Goal: Navigation & Orientation: Find specific page/section

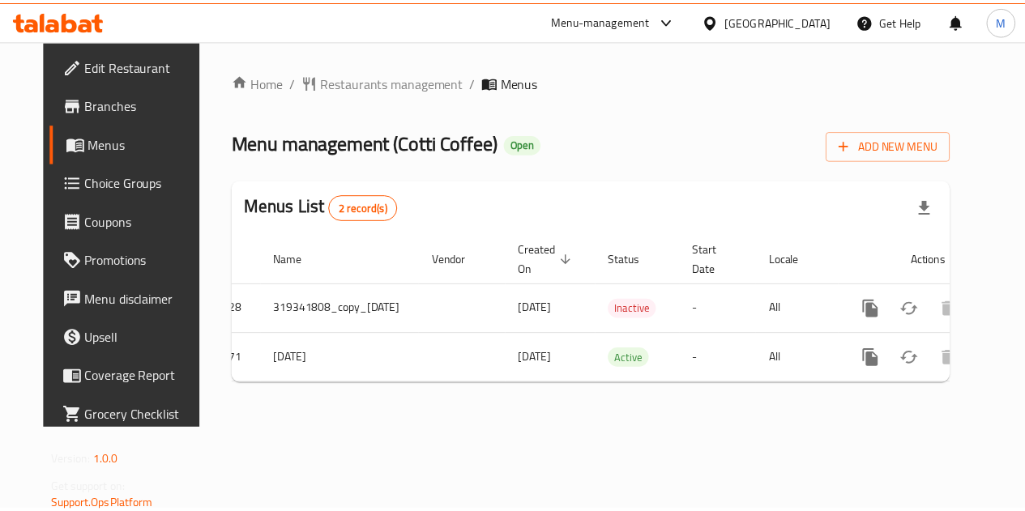
scroll to position [0, 70]
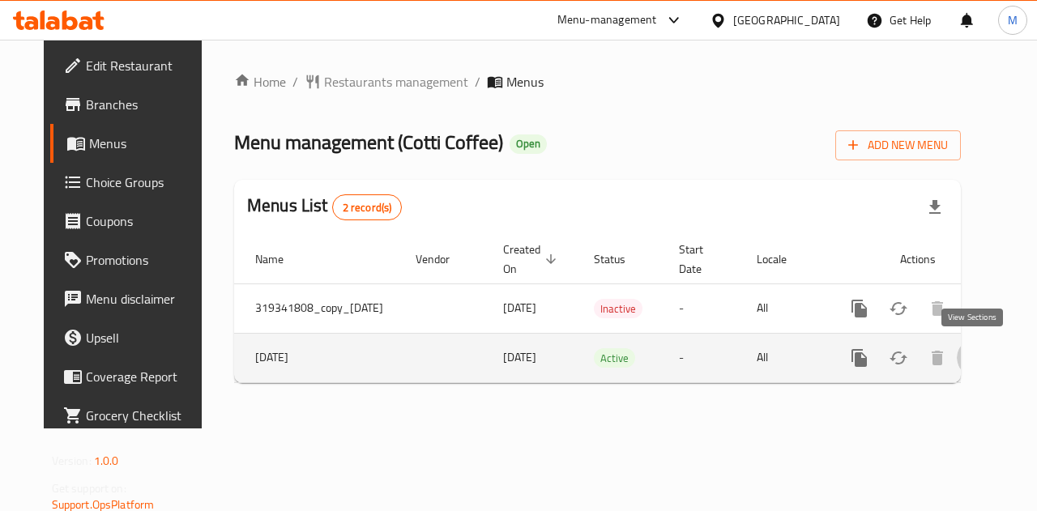
click at [980, 357] on icon "enhanced table" at bounding box center [976, 357] width 19 height 19
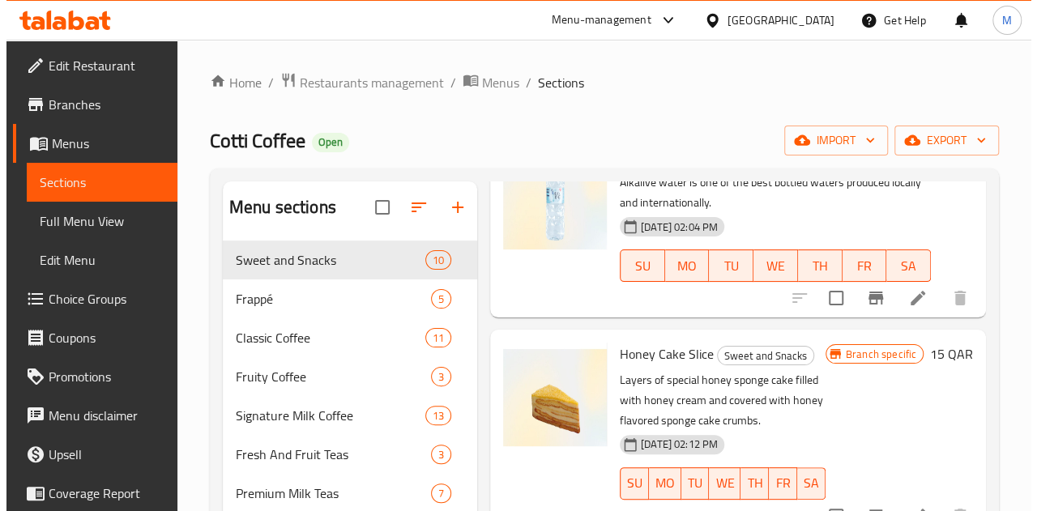
scroll to position [126, 0]
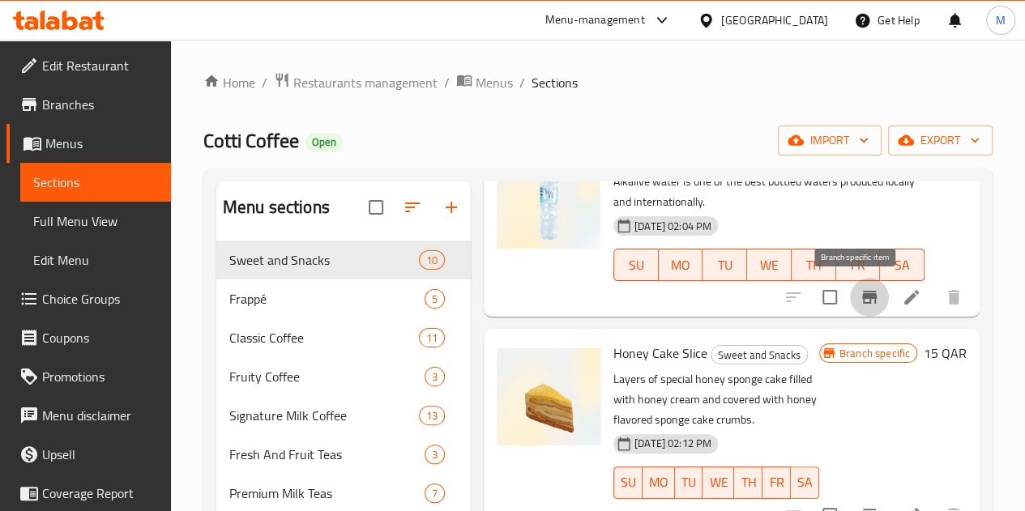
click at [862, 297] on icon "Branch-specific-item" at bounding box center [869, 297] width 15 height 13
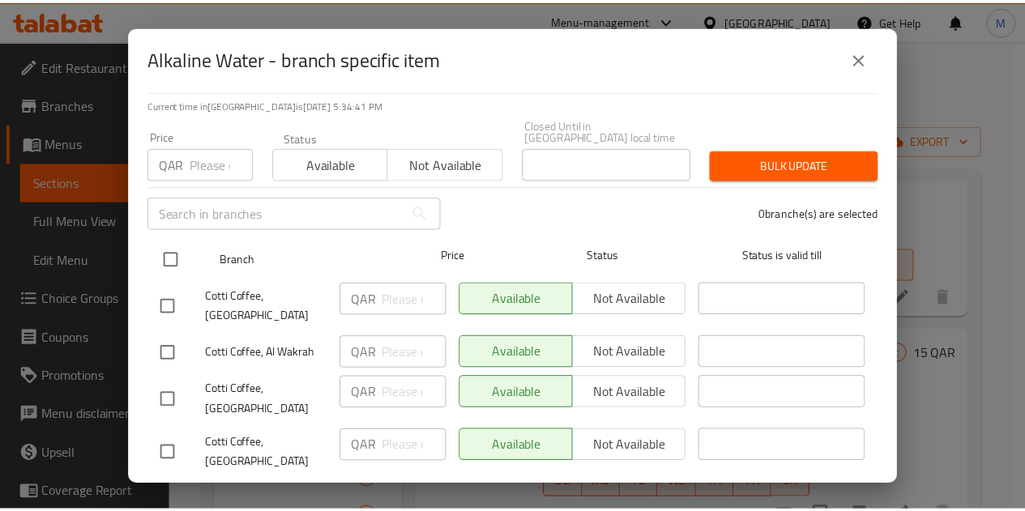
scroll to position [0, 0]
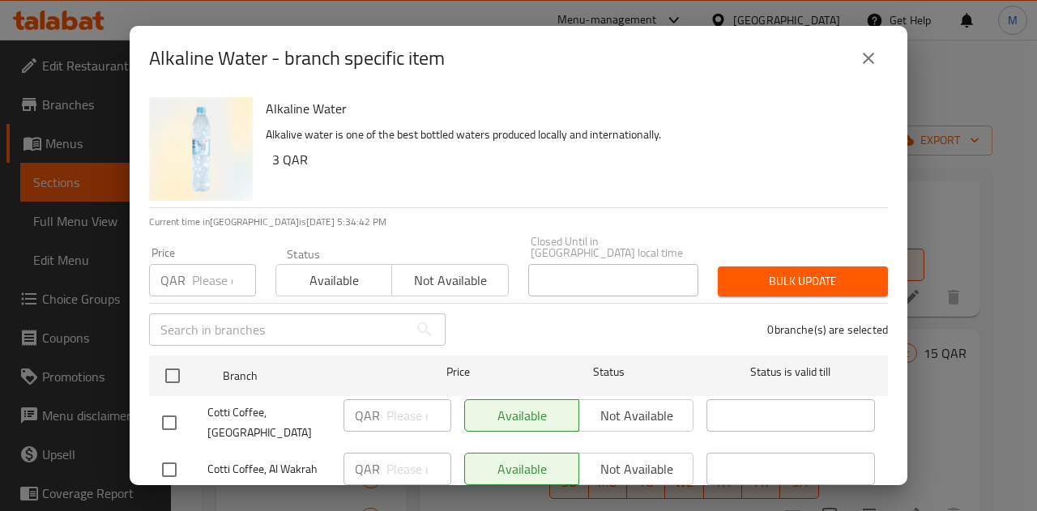
click at [865, 61] on icon "close" at bounding box center [868, 58] width 19 height 19
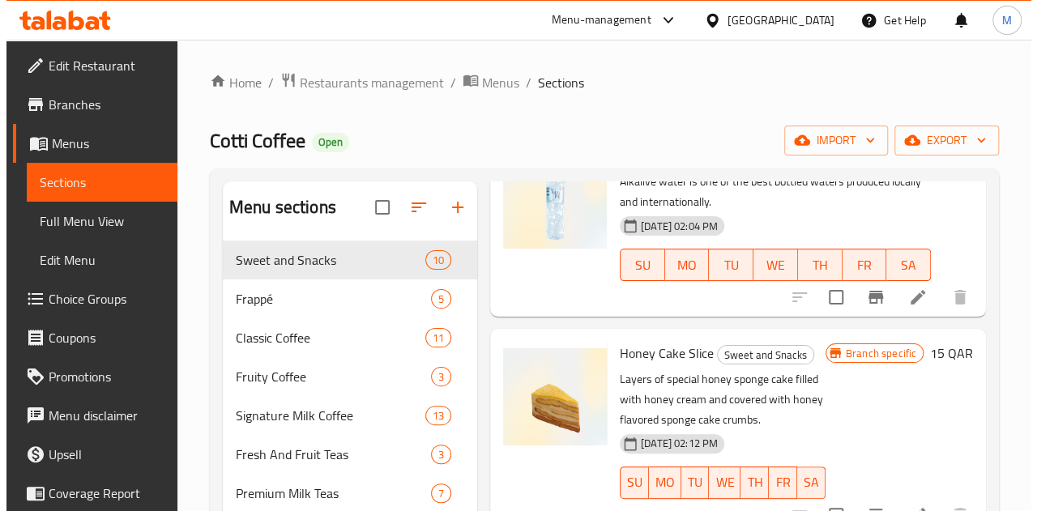
scroll to position [279, 0]
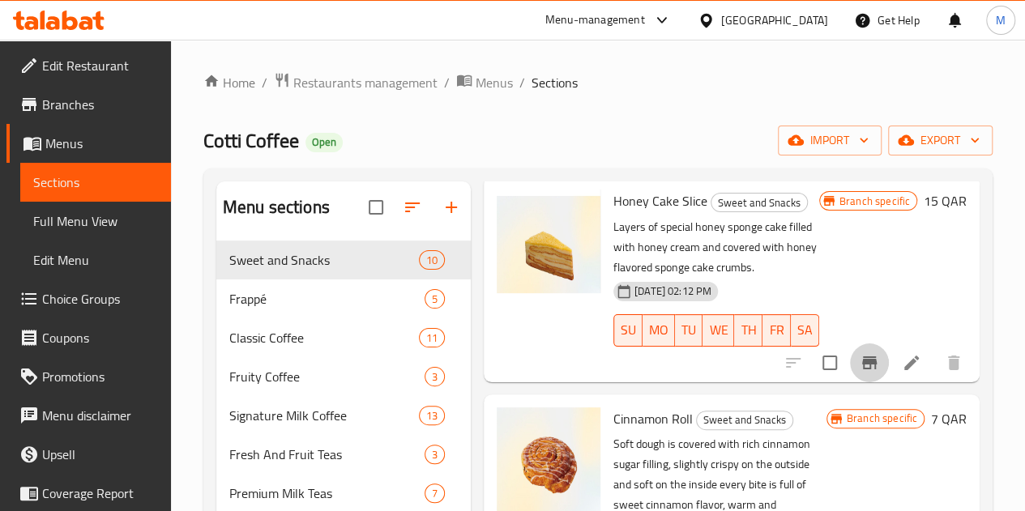
click at [862, 359] on icon "Branch-specific-item" at bounding box center [869, 363] width 15 height 13
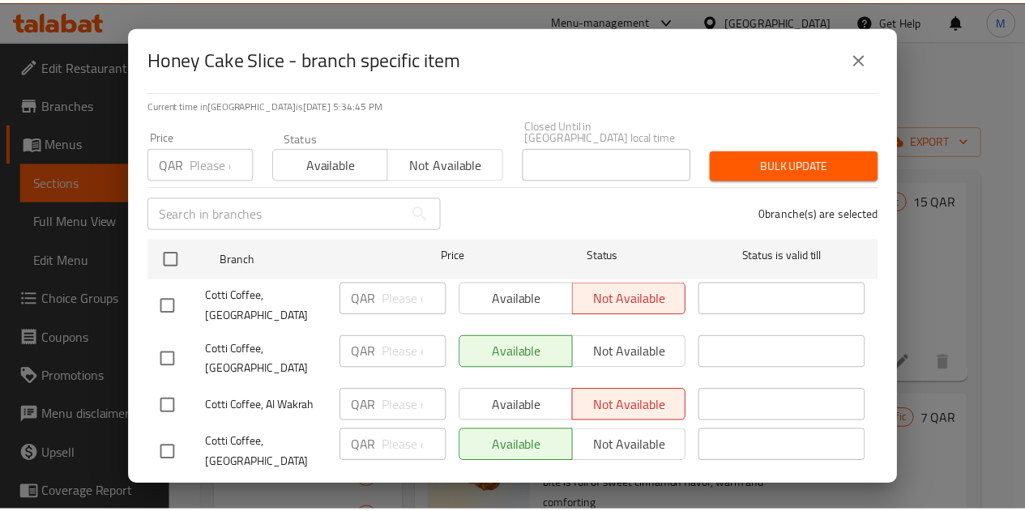
scroll to position [0, 0]
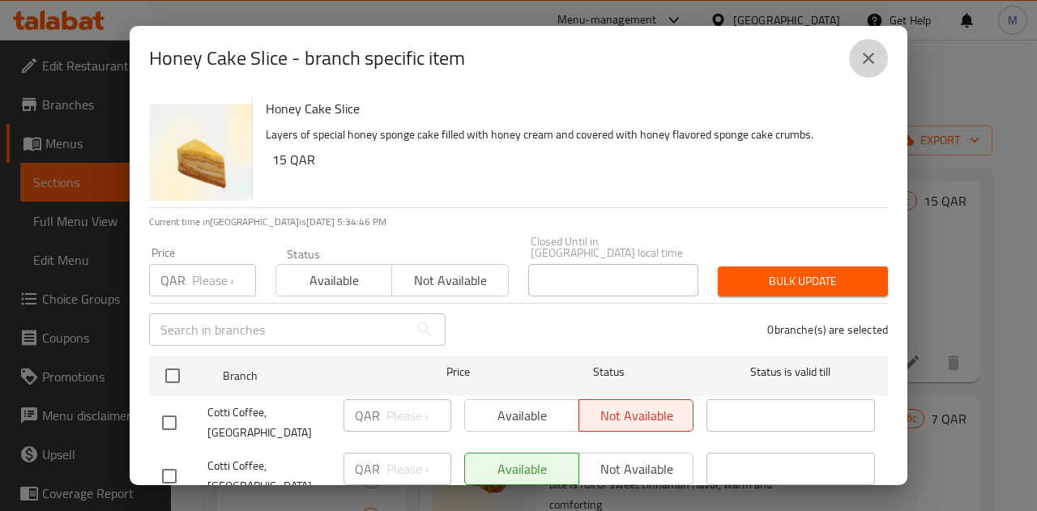
click at [861, 66] on icon "close" at bounding box center [868, 58] width 19 height 19
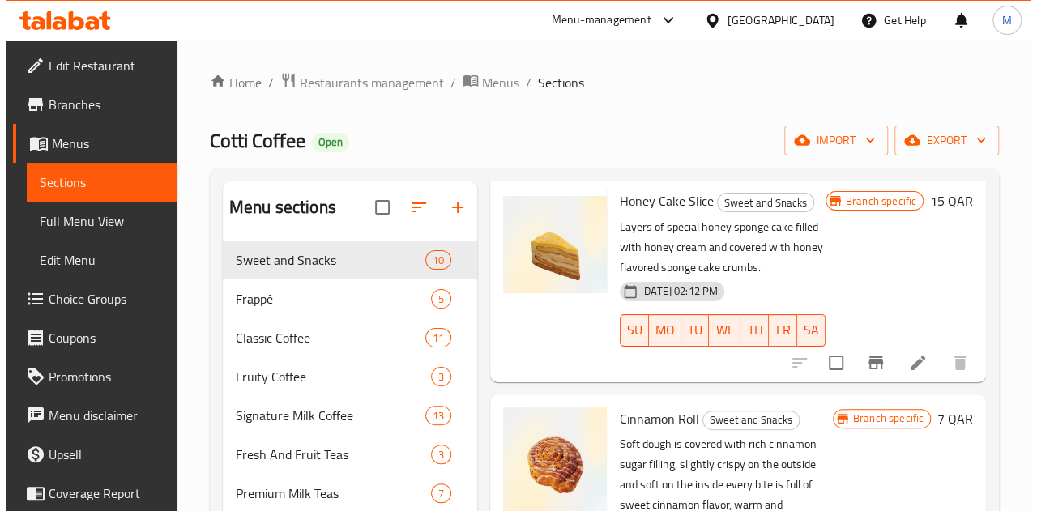
scroll to position [563, 0]
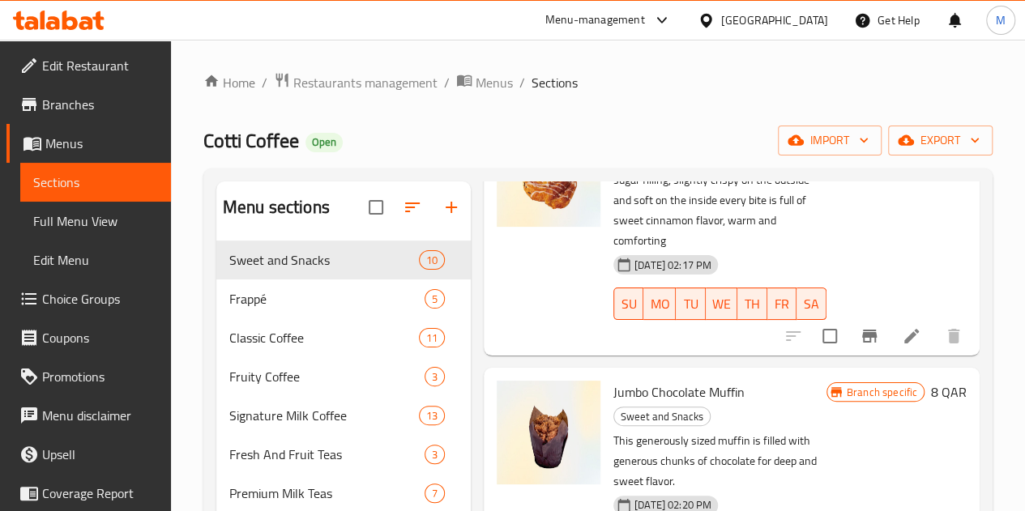
click at [862, 330] on icon "Branch-specific-item" at bounding box center [869, 336] width 15 height 13
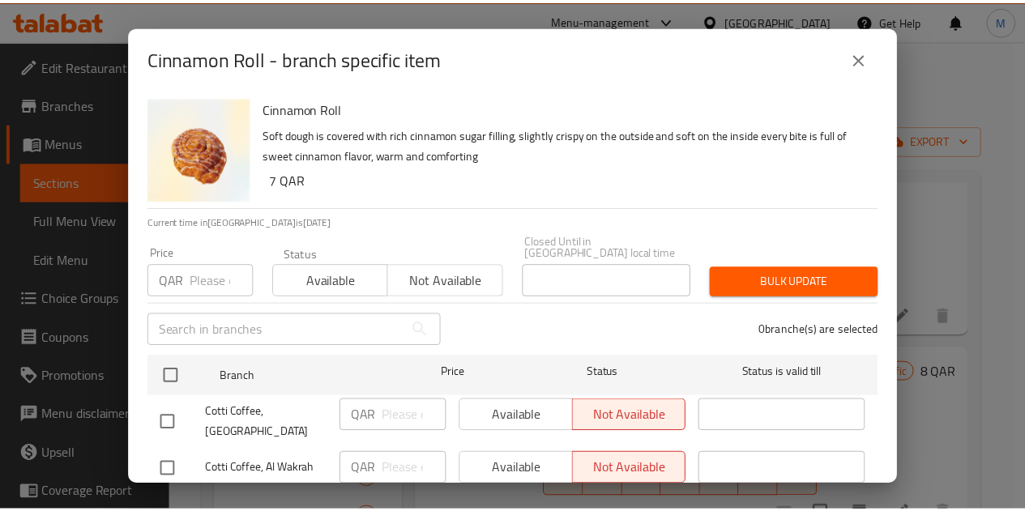
scroll to position [117, 0]
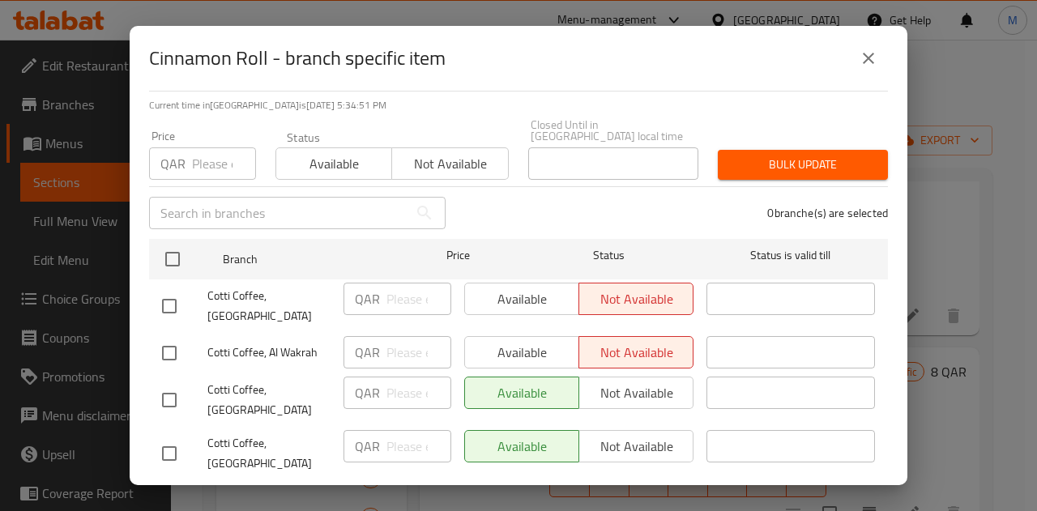
click at [870, 57] on icon "close" at bounding box center [868, 58] width 11 height 11
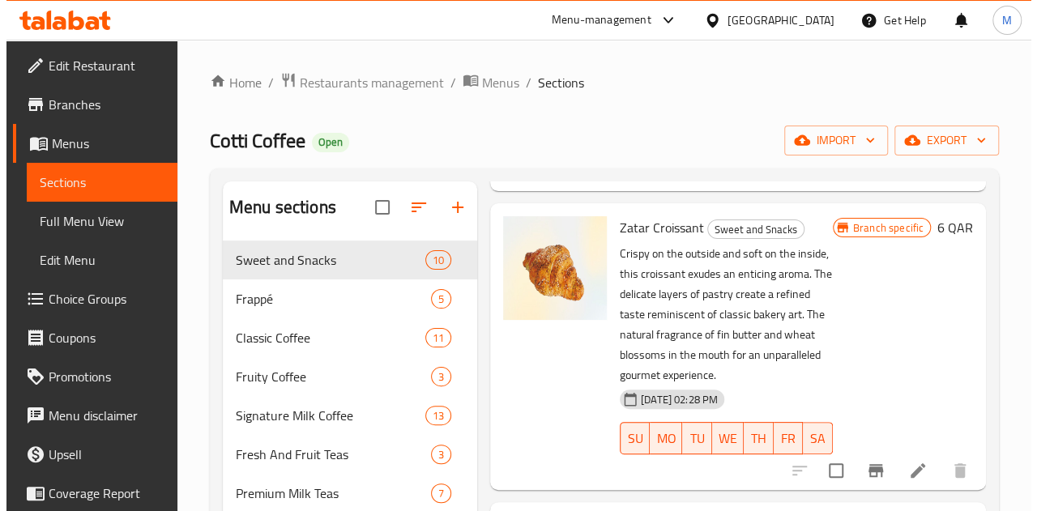
scroll to position [1426, 0]
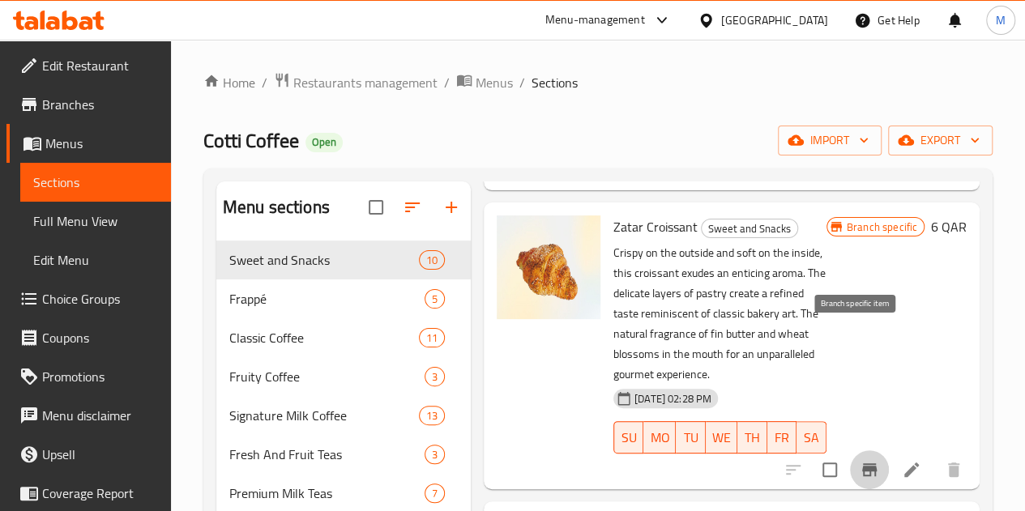
click at [862, 463] on icon "Branch-specific-item" at bounding box center [869, 469] width 15 height 13
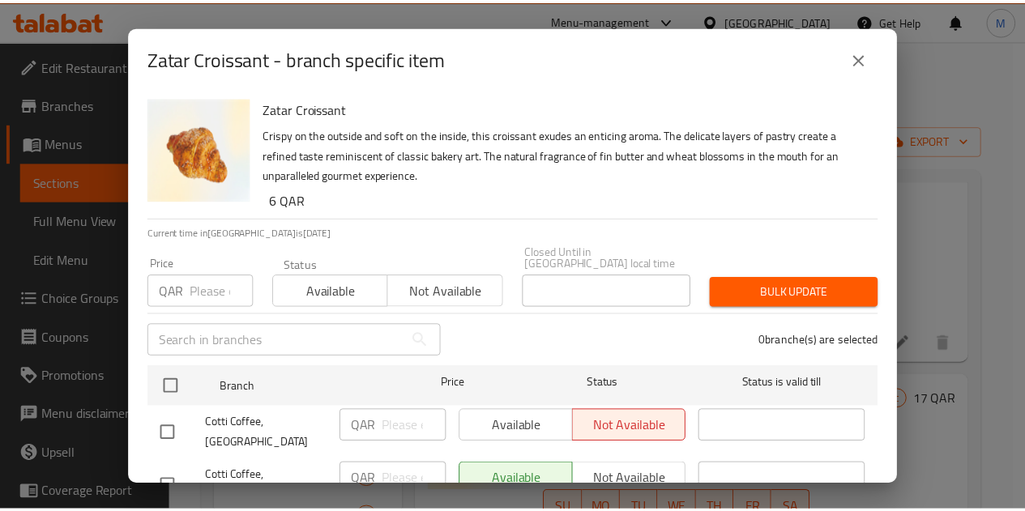
scroll to position [128, 0]
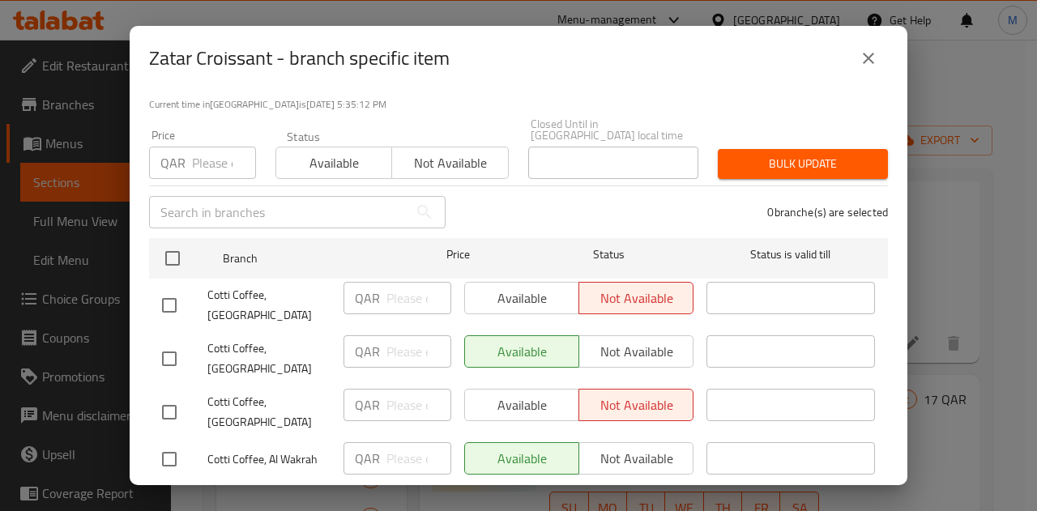
click at [868, 64] on icon "close" at bounding box center [868, 58] width 19 height 19
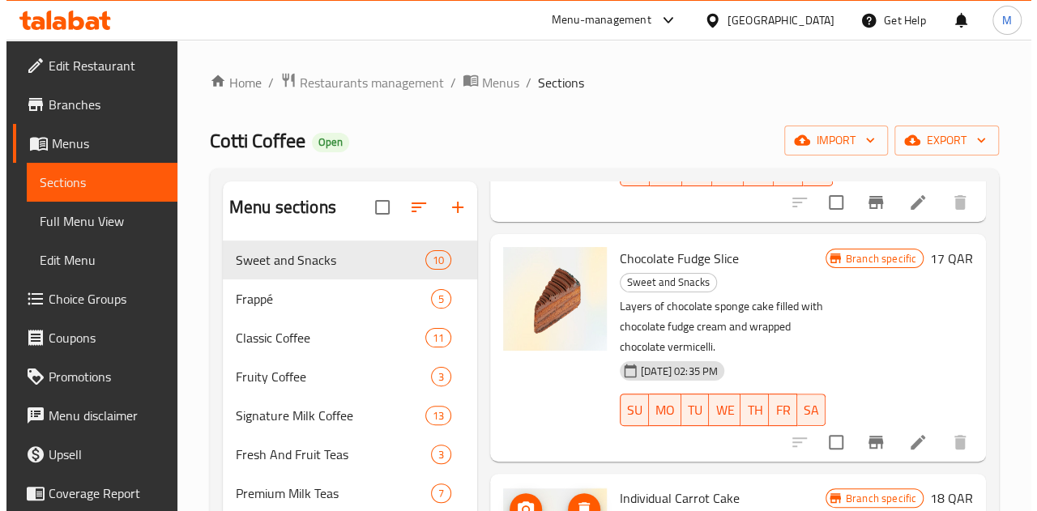
scroll to position [1728, 0]
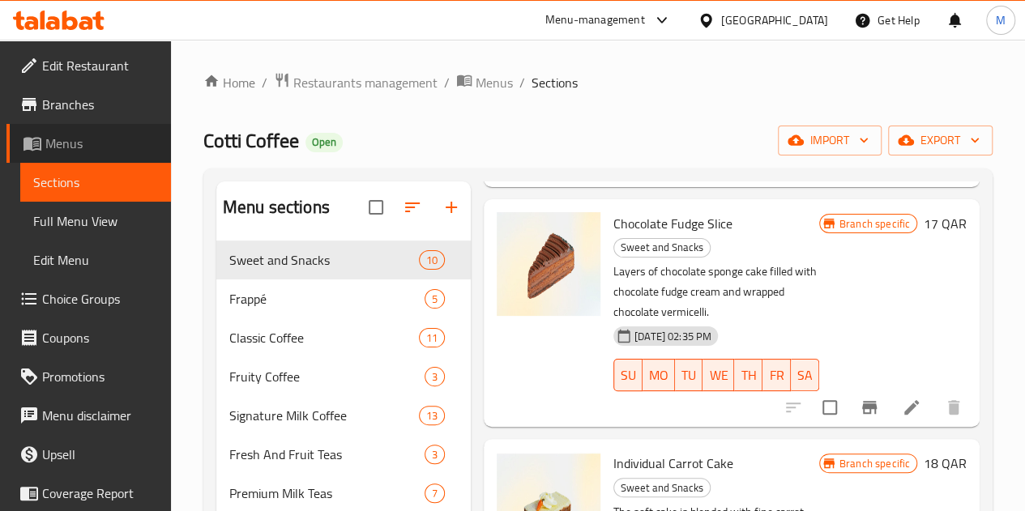
click at [107, 139] on span "Menus" at bounding box center [101, 143] width 113 height 19
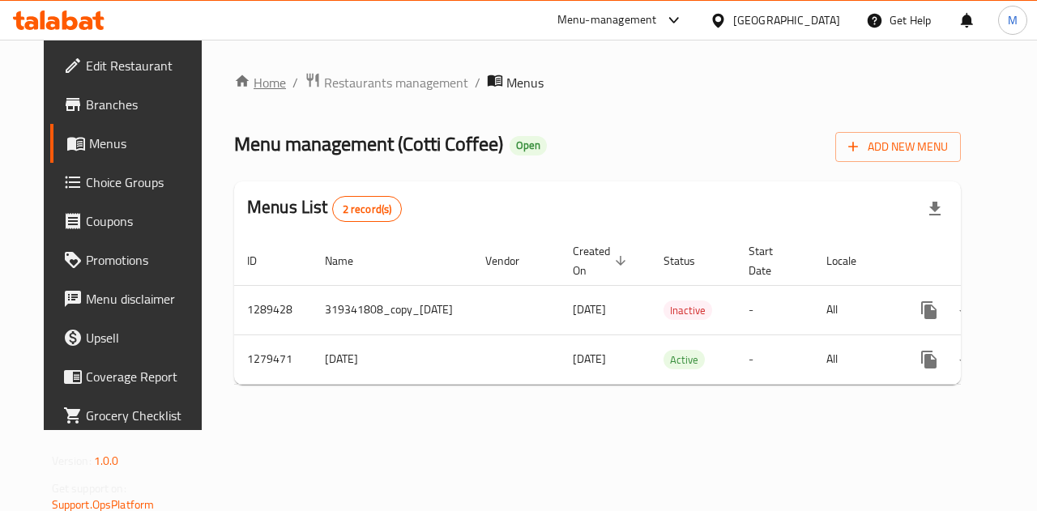
click at [242, 89] on link "Home" at bounding box center [260, 82] width 52 height 19
